Goal: Task Accomplishment & Management: Complete application form

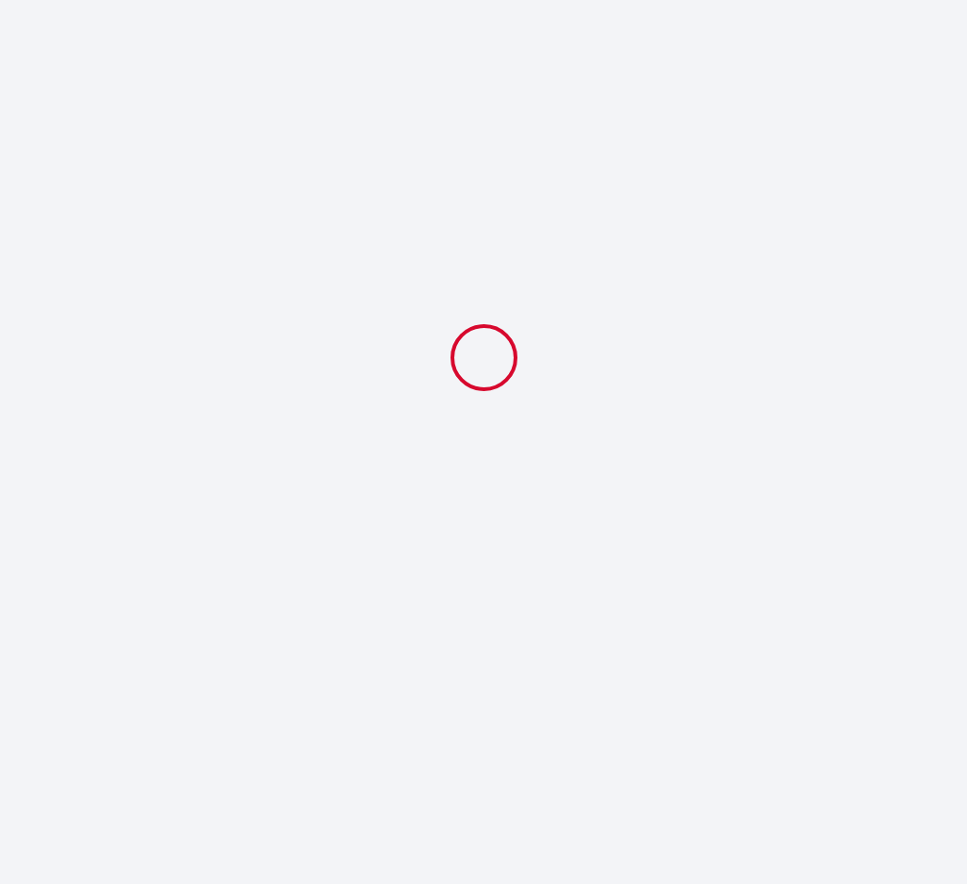
select select "09:00"
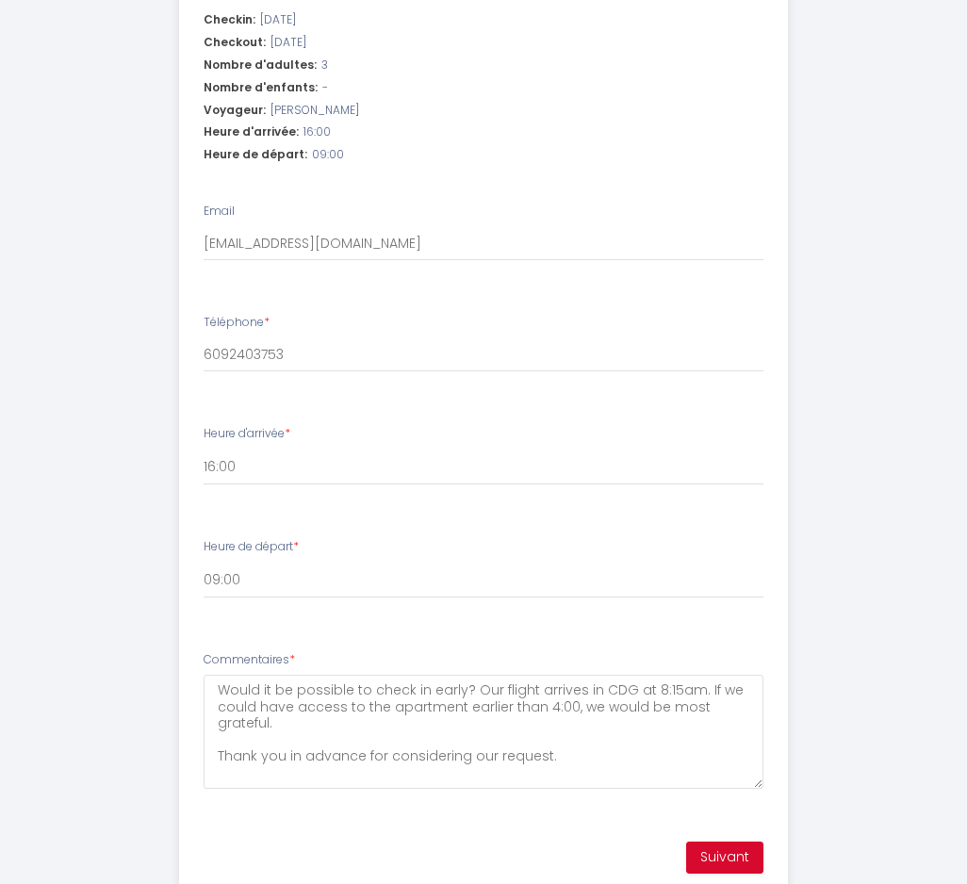
scroll to position [641, 0]
click at [723, 840] on button "Suivant" at bounding box center [724, 856] width 77 height 32
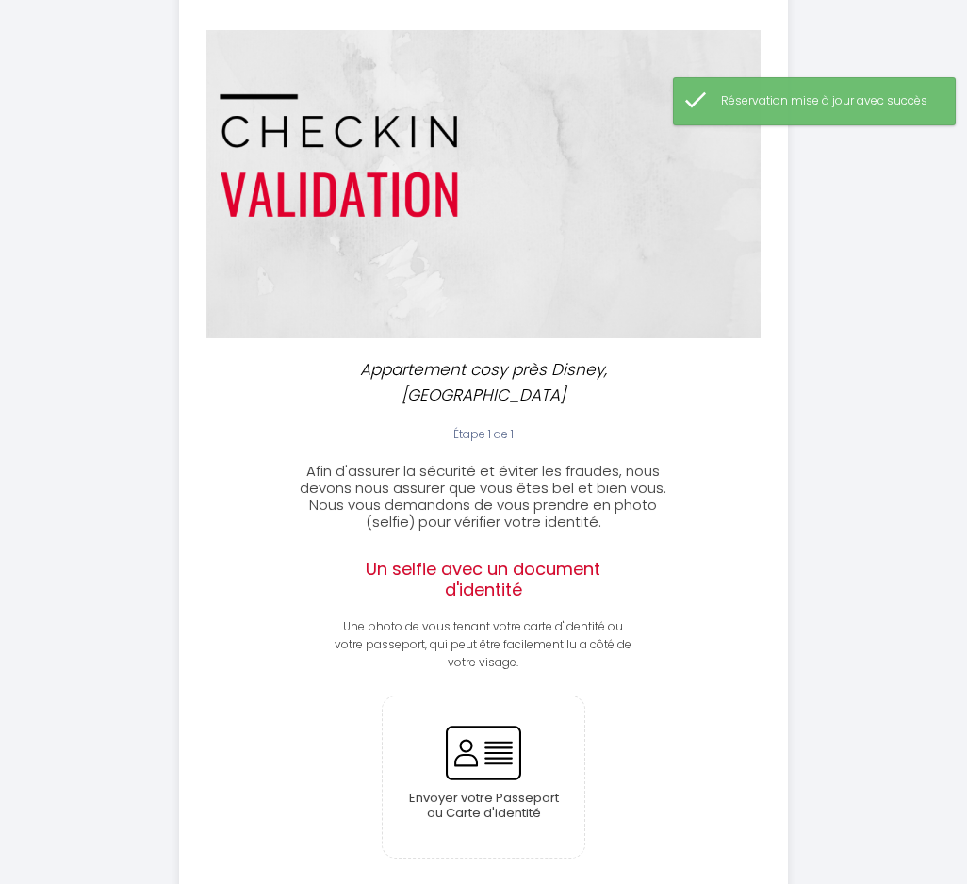
scroll to position [121, 0]
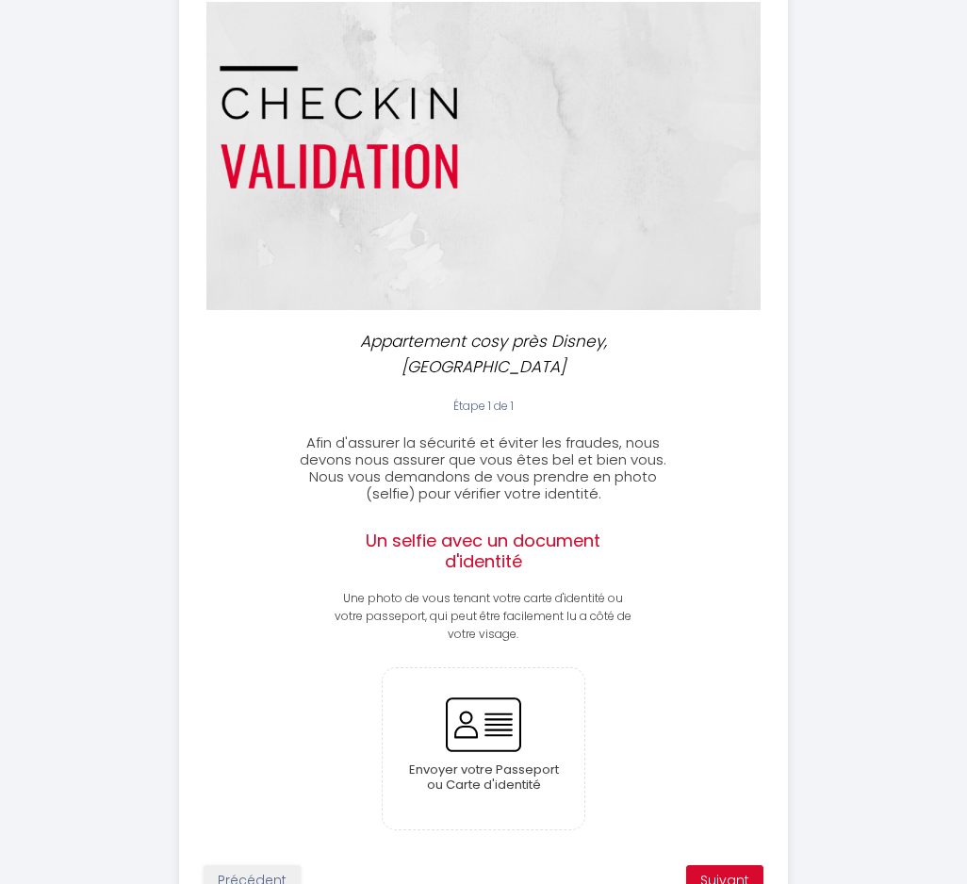
click at [481, 705] on input "file" at bounding box center [484, 748] width 203 height 161
click at [963, 479] on div "Appartement cosy près Disney, jardin & terrasse Étape 1 de 1 Afin d'assurer la …" at bounding box center [483, 427] width 967 height 1096
click at [495, 691] on input "file" at bounding box center [484, 748] width 203 height 161
click at [489, 693] on input "file" at bounding box center [484, 748] width 203 height 161
click at [371, 691] on div "Envoyer votre Passeport ou Carte d'identité" at bounding box center [484, 748] width 306 height 163
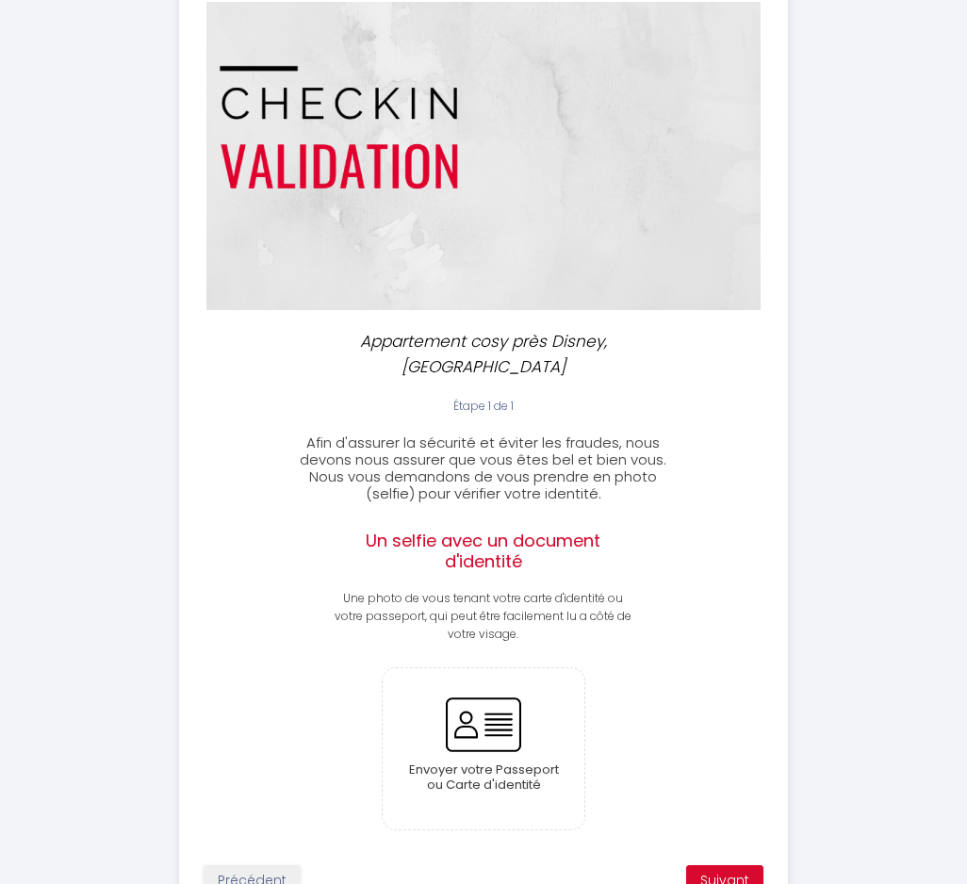
click at [491, 691] on input "file" at bounding box center [484, 748] width 203 height 161
click at [512, 675] on input "file" at bounding box center [484, 748] width 203 height 161
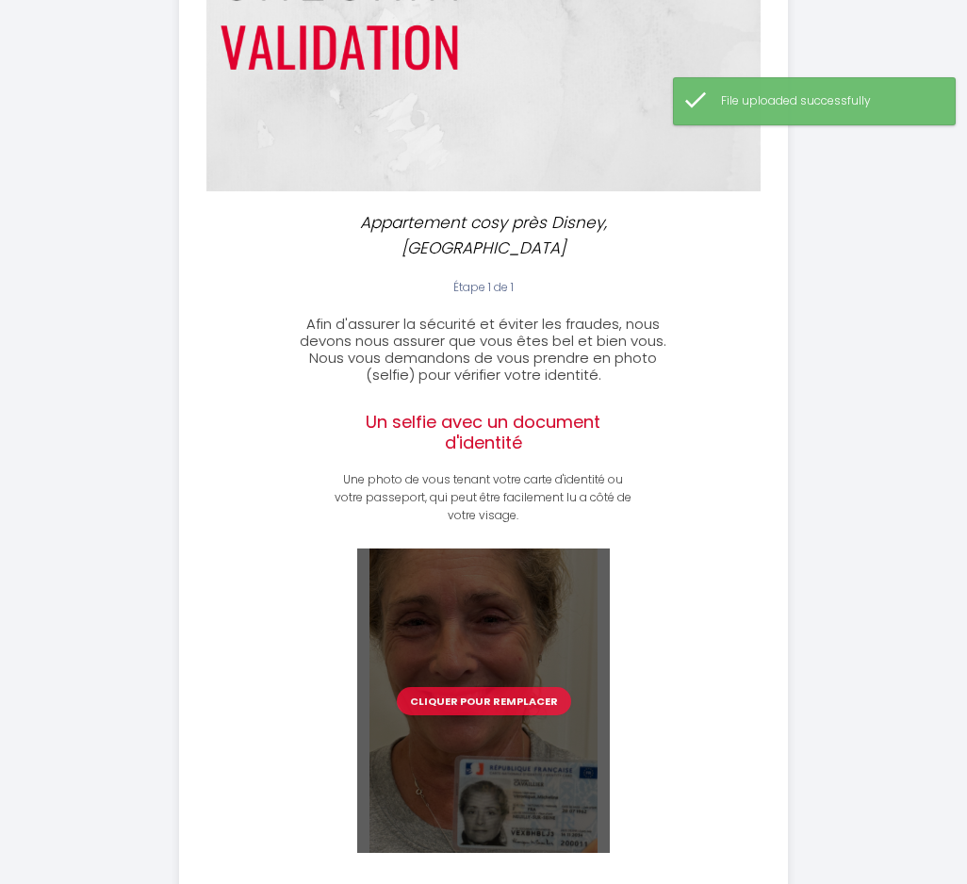
scroll to position [238, 0]
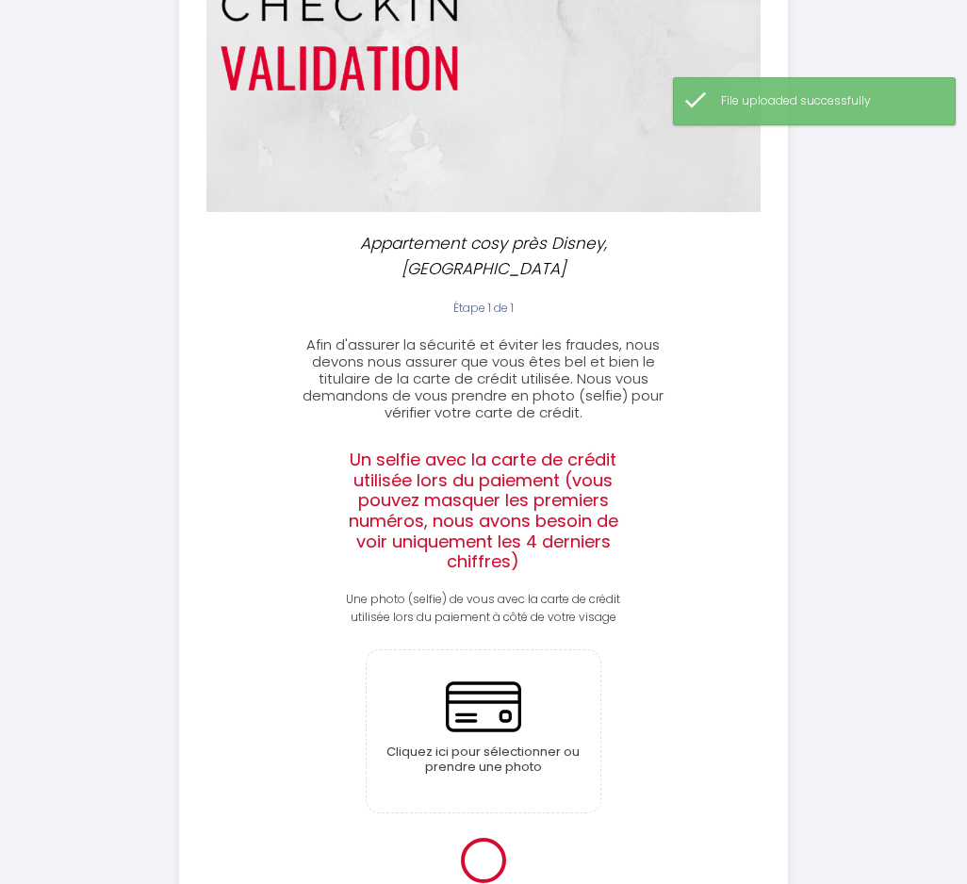
scroll to position [172, 0]
